Goal: Task Accomplishment & Management: Use online tool/utility

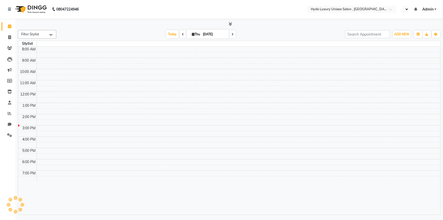
select select "en"
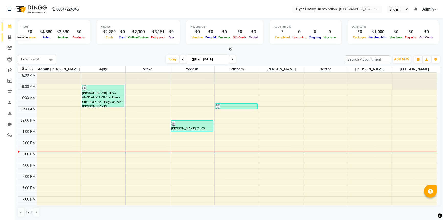
click at [10, 36] on icon at bounding box center [9, 37] width 3 height 4
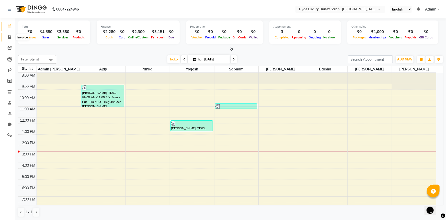
select select "8189"
select select "service"
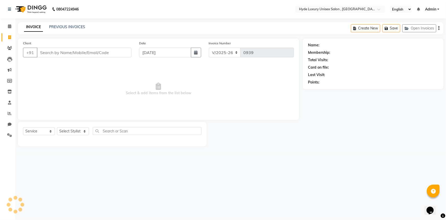
click at [54, 54] on input "Client" at bounding box center [84, 53] width 95 height 10
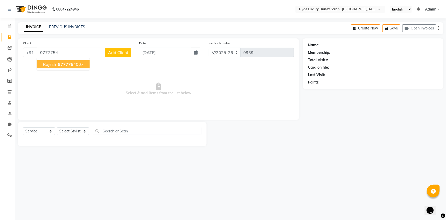
click at [55, 62] on span "rajesh" at bounding box center [49, 64] width 13 height 5
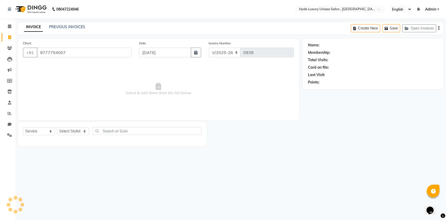
type input "9777754007"
click at [63, 132] on select "Select Stylist Admin [PERSON_NAME] [PERSON_NAME] [PERSON_NAME] [PERSON_NAME] [P…" at bounding box center [73, 131] width 32 height 8
select select "1: Object"
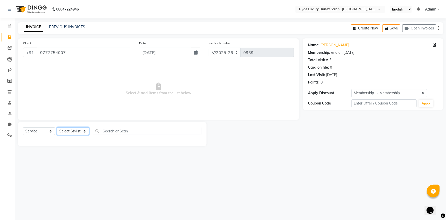
select select "79829"
click at [57, 127] on select "Select Stylist Admin [PERSON_NAME] [PERSON_NAME] [PERSON_NAME] [PERSON_NAME] [P…" at bounding box center [73, 131] width 32 height 8
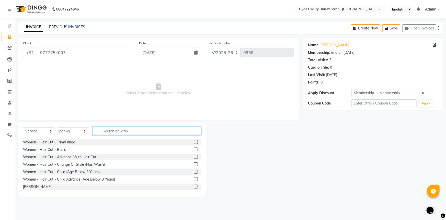
click at [132, 127] on input "text" at bounding box center [147, 131] width 109 height 8
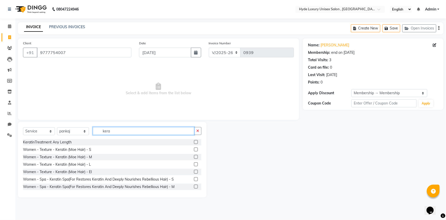
type input "kera"
click at [194, 148] on label at bounding box center [196, 149] width 4 height 4
click at [194, 148] on input "checkbox" at bounding box center [195, 149] width 3 height 3
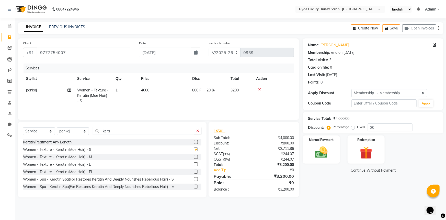
checkbox input "false"
click at [194, 157] on label at bounding box center [196, 157] width 4 height 4
click at [194, 157] on input "checkbox" at bounding box center [195, 156] width 3 height 3
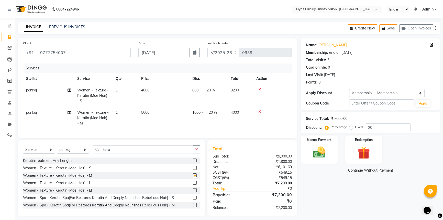
checkbox input "false"
click at [193, 184] on label at bounding box center [195, 182] width 4 height 4
click at [193, 184] on input "checkbox" at bounding box center [194, 182] width 3 height 3
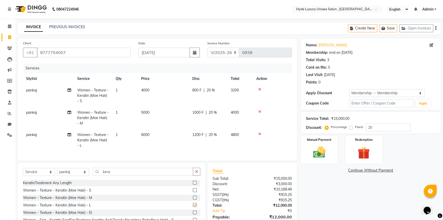
checkbox input "false"
click at [259, 110] on icon at bounding box center [259, 112] width 3 height 4
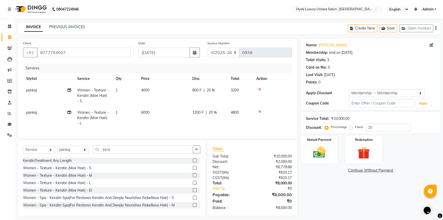
click at [260, 88] on icon at bounding box center [259, 89] width 3 height 4
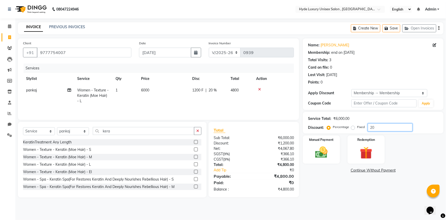
click at [379, 126] on input "20" at bounding box center [390, 127] width 45 height 8
type input "2"
click at [236, 94] on td "6000" at bounding box center [241, 95] width 26 height 22
select select "79829"
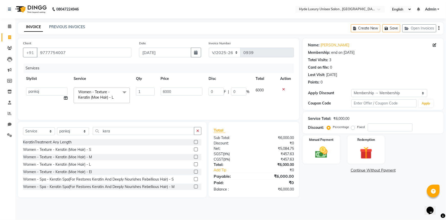
click at [194, 150] on label at bounding box center [196, 149] width 4 height 4
click at [194, 150] on input "checkbox" at bounding box center [195, 149] width 3 height 3
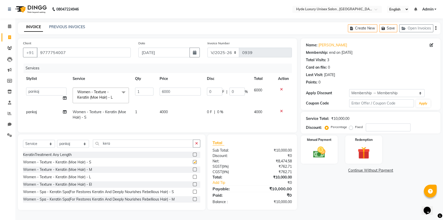
checkbox input "false"
click at [281, 89] on icon at bounding box center [281, 89] width 3 height 4
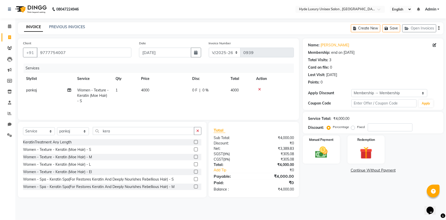
click at [149, 89] on span "4000" at bounding box center [145, 90] width 8 height 5
select select "79829"
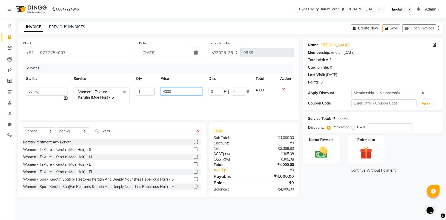
click at [171, 91] on input "4000" at bounding box center [182, 91] width 42 height 8
type input "4500"
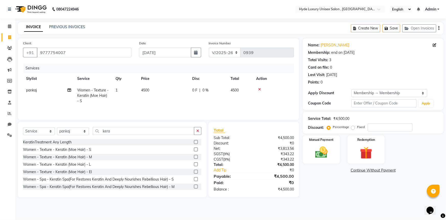
click at [172, 101] on td "4500" at bounding box center [163, 95] width 51 height 22
select select "79829"
click at [319, 150] on img at bounding box center [321, 152] width 21 height 15
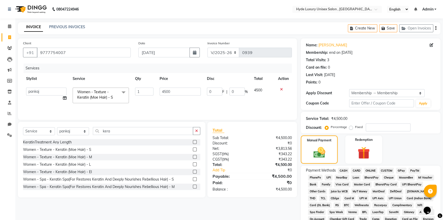
scroll to position [46, 0]
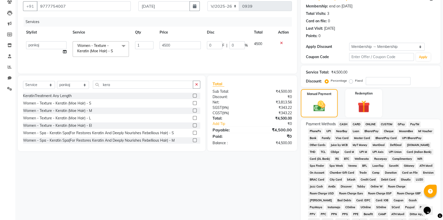
click at [327, 131] on span "UPI" at bounding box center [328, 131] width 8 height 6
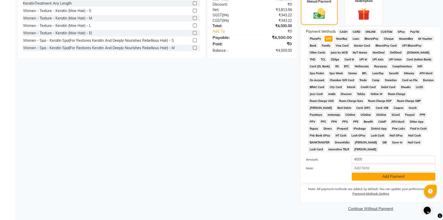
click at [362, 175] on button "Add Payment" at bounding box center [393, 176] width 84 height 8
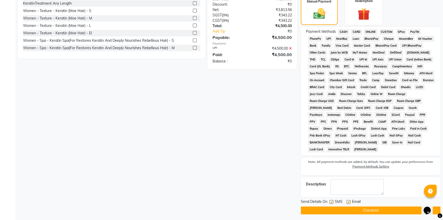
click at [358, 201] on button "Checkout" at bounding box center [371, 210] width 140 height 8
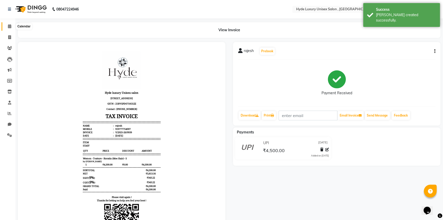
click at [8, 25] on icon at bounding box center [9, 26] width 3 height 4
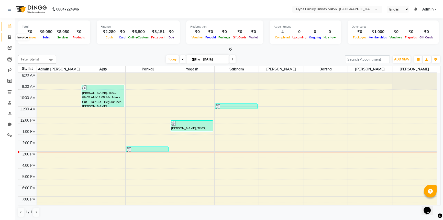
click at [10, 35] on icon at bounding box center [9, 37] width 3 height 4
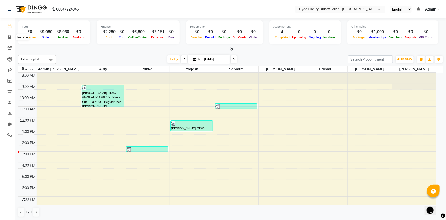
select select "service"
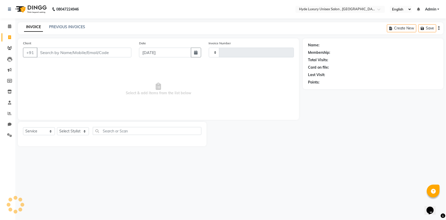
type input "0940"
select select "8189"
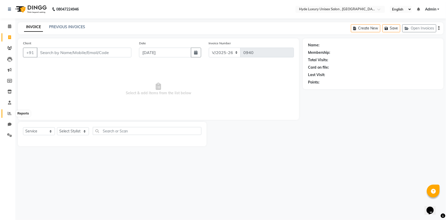
click at [10, 112] on icon at bounding box center [10, 113] width 4 height 4
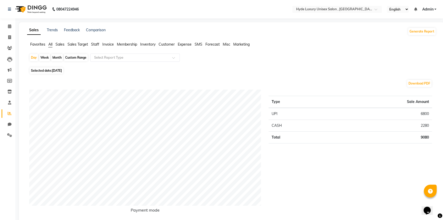
click at [97, 44] on span "Staff" at bounding box center [95, 44] width 8 height 5
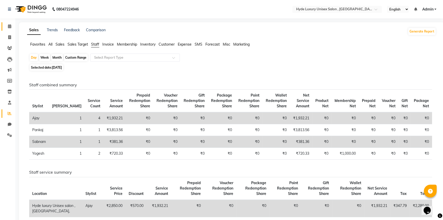
click at [7, 27] on span at bounding box center [9, 27] width 9 height 6
